Goal: Task Accomplishment & Management: Manage account settings

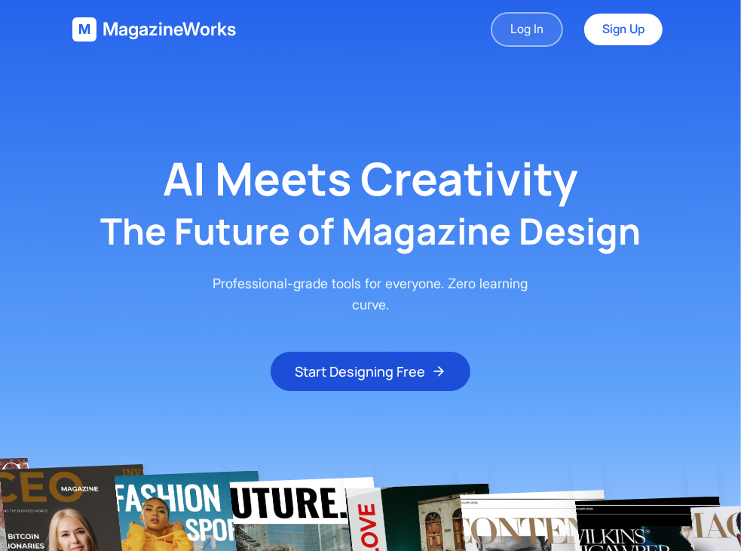
click at [534, 29] on link "Log In" at bounding box center [527, 29] width 72 height 35
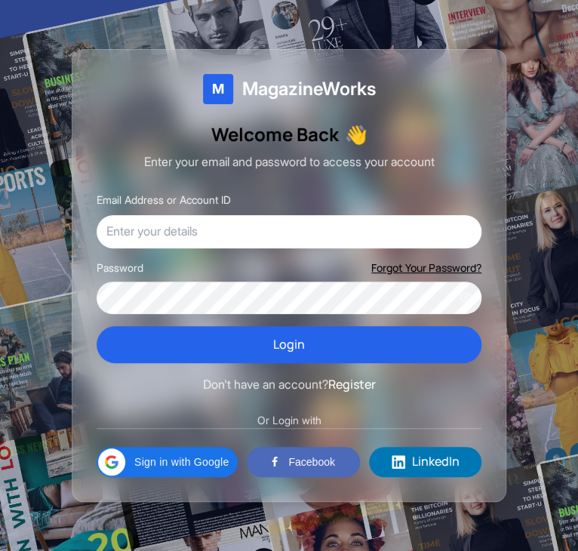
click at [272, 154] on p "Enter your email and password to access your account" at bounding box center [289, 162] width 385 height 20
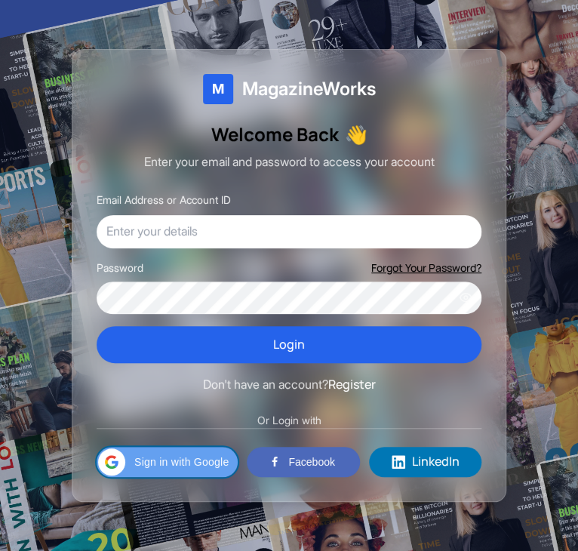
click at [196, 468] on span "Sign in with Google" at bounding box center [181, 461] width 94 height 17
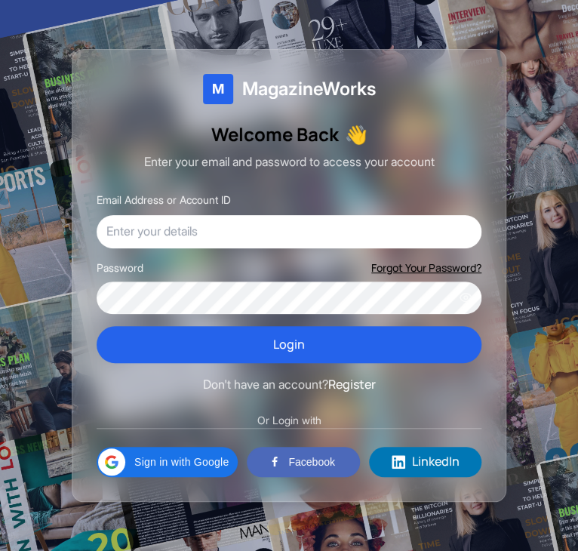
click at [293, 455] on button "Facebook" at bounding box center [303, 461] width 112 height 30
click at [403, 445] on div "M MagazineWorks Welcome Back 👋 Enter your email and password to access your acc…" at bounding box center [289, 275] width 434 height 452
click at [416, 454] on span "LinkedIn" at bounding box center [436, 462] width 48 height 20
